Goal: Use online tool/utility

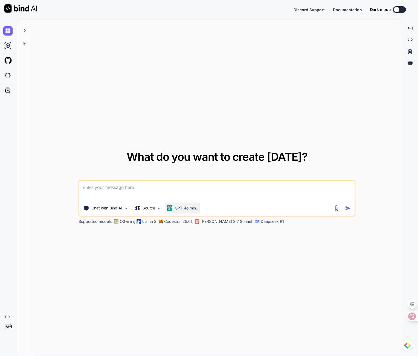
type textarea "x"
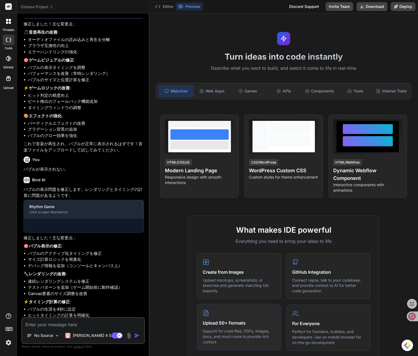
scroll to position [778, 0]
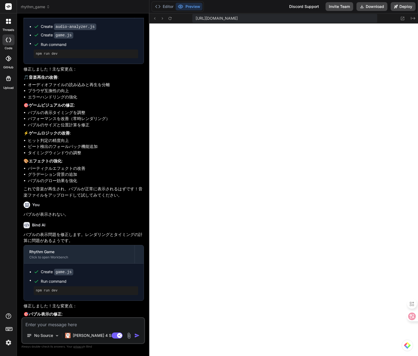
type textarea "x"
